Goal: Obtain resource: Download file/media

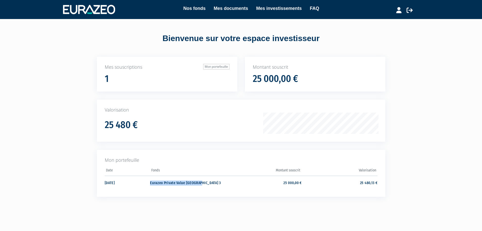
drag, startPoint x: 207, startPoint y: 183, endPoint x: 150, endPoint y: 185, distance: 56.7
click at [150, 185] on td "Eurazeo Private Value [GEOGRAPHIC_DATA] 3" at bounding box center [188, 181] width 76 height 13
drag, startPoint x: 205, startPoint y: 185, endPoint x: 149, endPoint y: 183, distance: 55.5
click at [150, 184] on tr "04/04/2025 Eurazeo Private Value Europe 3 25 000,00 € 25 480,13 €" at bounding box center [241, 181] width 273 height 13
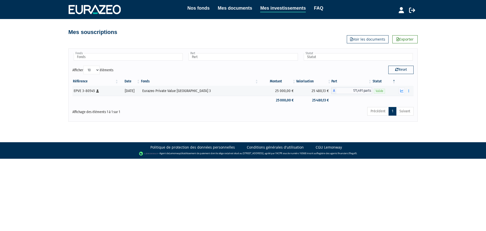
drag, startPoint x: 0, startPoint y: 0, endPoint x: 44, endPoint y: 107, distance: 115.3
click at [43, 108] on div "Nos fonds Mes documents Mes investissements FAQ Déconnexion Nos fonds Mes docum…" at bounding box center [243, 61] width 486 height 122
drag, startPoint x: 212, startPoint y: 91, endPoint x: 164, endPoint y: 93, distance: 48.9
click at [162, 94] on td "Eurazeo Private Value [GEOGRAPHIC_DATA] 3" at bounding box center [200, 91] width 118 height 10
copy div "Eurazeo Private Value [GEOGRAPHIC_DATA] 3"
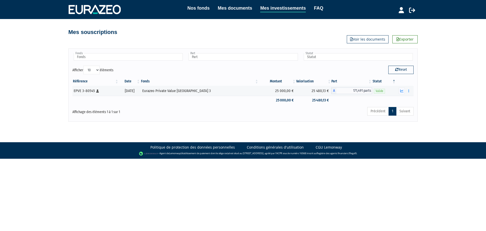
click at [193, 92] on div "Eurazeo Private Value Europe 3" at bounding box center [199, 90] width 115 height 5
click at [160, 70] on div "Afficher 10 25 50 100 éléments" at bounding box center [155, 71] width 167 height 10
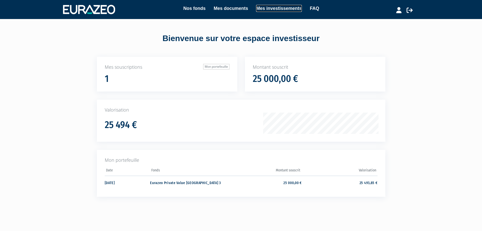
click at [280, 8] on link "Mes investissements" at bounding box center [279, 8] width 46 height 7
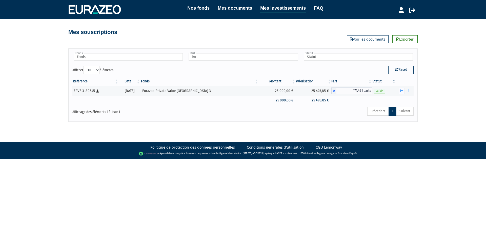
click at [381, 38] on link "Voir les documents" at bounding box center [368, 39] width 42 height 8
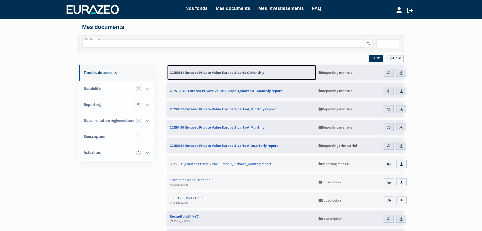
click at [260, 70] on link "20250531_Eurazeo Private Value Europe 3_parts-C_Monthly" at bounding box center [241, 72] width 149 height 15
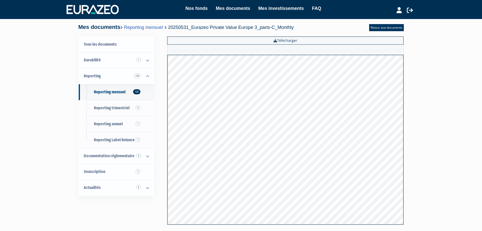
click at [433, 103] on div "Nos fonds Mes documents Mes investissements FAQ Déconnexion Nos fonds Mes docum…" at bounding box center [241, 119] width 482 height 238
click at [99, 76] on span "Reporting 132" at bounding box center [92, 75] width 17 height 5
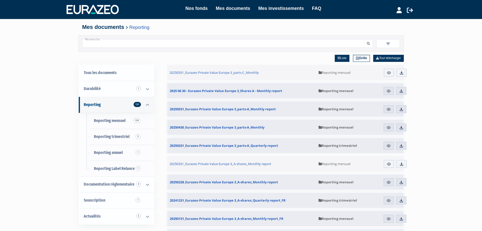
scroll to position [25, 0]
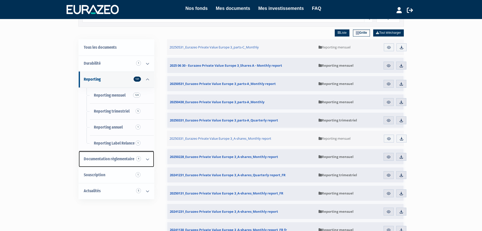
click at [146, 159] on icon at bounding box center [147, 159] width 13 height 16
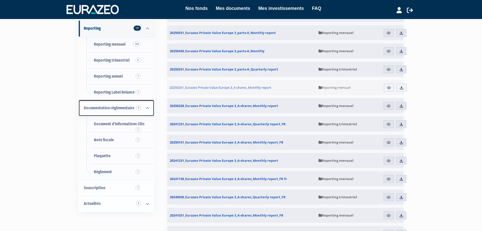
scroll to position [101, 0]
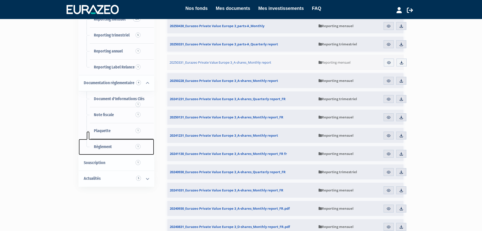
click at [110, 147] on span "Règlement 1" at bounding box center [103, 146] width 18 height 5
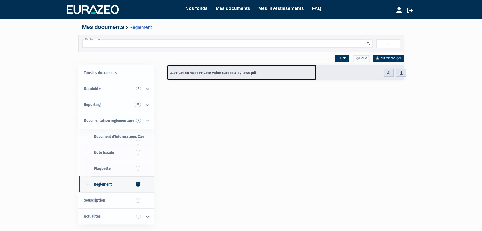
click at [204, 74] on span "20241031_Eurazeo Private Value Europe 3_By-laws.pdf" at bounding box center [213, 72] width 86 height 5
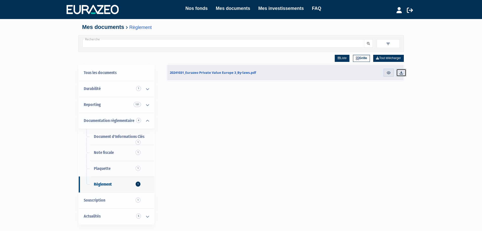
click at [403, 75] on link "Télécharger" at bounding box center [402, 73] width 10 height 8
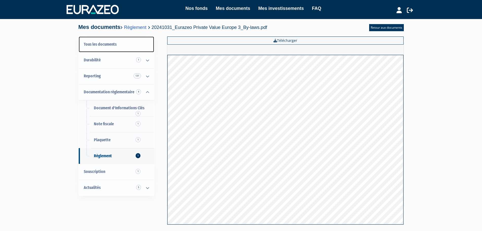
click at [102, 43] on link "Tous les documents" at bounding box center [116, 44] width 75 height 16
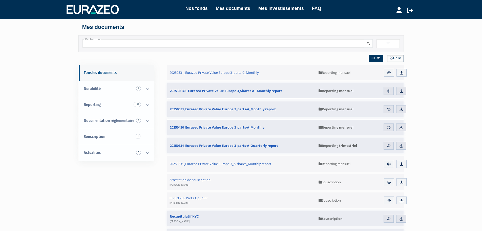
click at [112, 26] on h4 "Mes documents" at bounding box center [241, 27] width 318 height 6
click at [283, 8] on link "Mes investissements" at bounding box center [282, 8] width 46 height 7
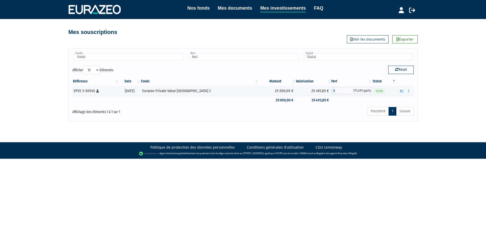
click at [352, 90] on span "171,491 parts" at bounding box center [354, 90] width 35 height 7
click at [237, 9] on link "Mes documents" at bounding box center [235, 8] width 34 height 7
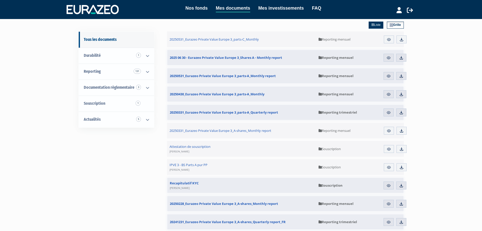
scroll to position [25, 0]
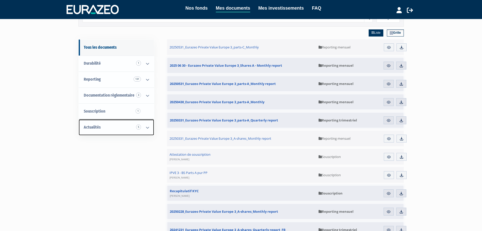
click at [147, 126] on icon at bounding box center [147, 128] width 13 height 16
click at [91, 114] on link "Souscription 1" at bounding box center [116, 111] width 75 height 16
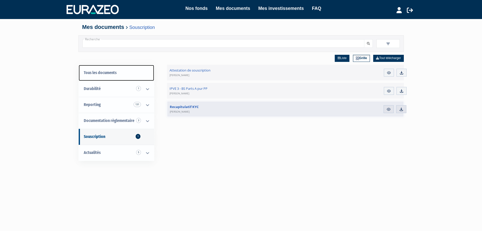
click at [97, 74] on link "Tous les documents" at bounding box center [116, 73] width 75 height 16
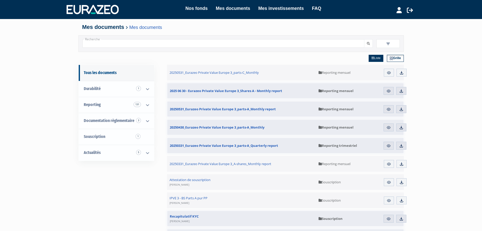
click at [116, 30] on h4 "Mes documents Mes documents" at bounding box center [241, 27] width 318 height 6
click at [116, 26] on h4 "Mes documents Mes documents" at bounding box center [241, 27] width 318 height 6
click at [218, 9] on link "Mes documents" at bounding box center [233, 8] width 34 height 7
click at [105, 121] on span "Documentation règlementaire 3" at bounding box center [109, 120] width 51 height 5
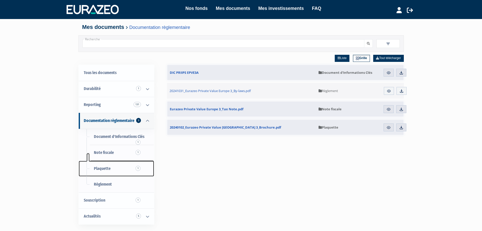
click at [103, 168] on span "Plaquette 1" at bounding box center [102, 168] width 17 height 5
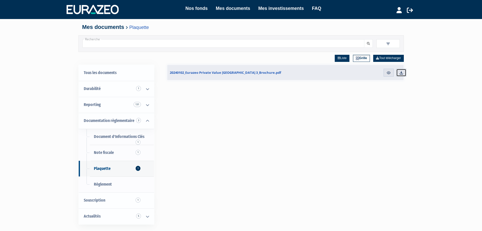
click at [402, 72] on img at bounding box center [401, 72] width 5 height 5
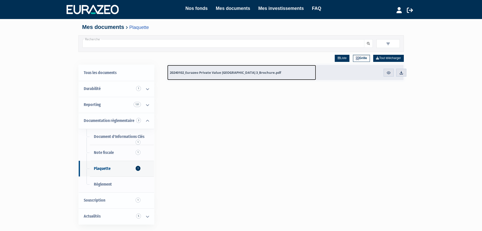
click at [205, 71] on span "20240102_Eurazeo Private Value [GEOGRAPHIC_DATA] 3_Brochure.pdf" at bounding box center [225, 72] width 111 height 5
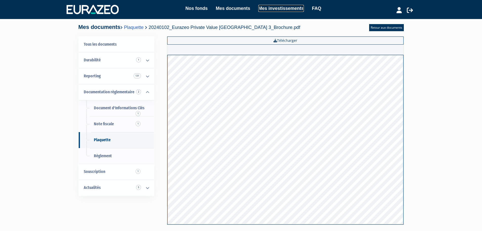
click at [276, 8] on link "Mes investissements" at bounding box center [282, 8] width 46 height 7
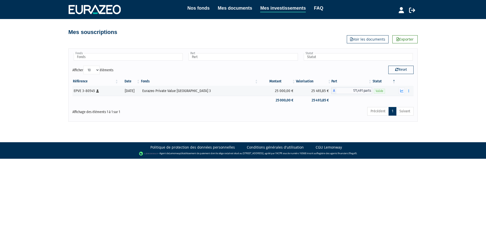
click at [479, 35] on div "Nos fonds Mes documents Mes investissements FAQ Déconnexion Nos fonds Mes docum…" at bounding box center [243, 61] width 486 height 122
